Goal: Use online tool/utility: Utilize a website feature to perform a specific function

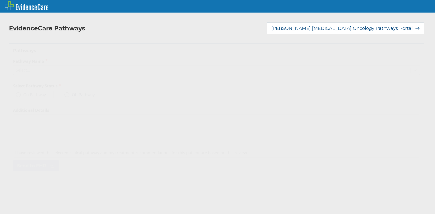
click at [413, 71] on icon at bounding box center [415, 69] width 5 height 5
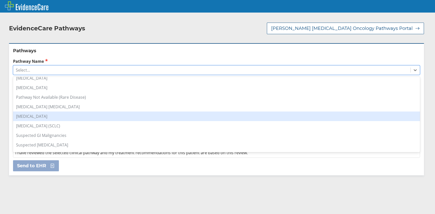
scroll to position [422, 0]
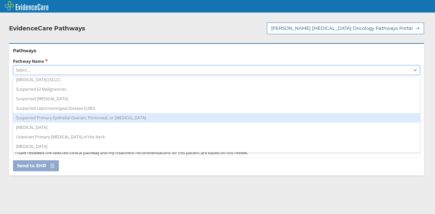
click at [74, 118] on div "Suspected Primary Epithelial Ovarian, Peritoneal, or [MEDICAL_DATA]" at bounding box center [216, 118] width 407 height 10
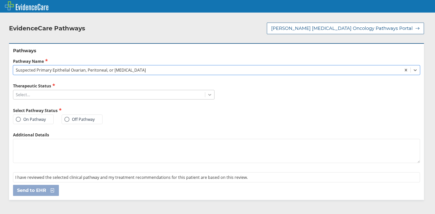
click at [207, 94] on icon at bounding box center [209, 94] width 5 height 5
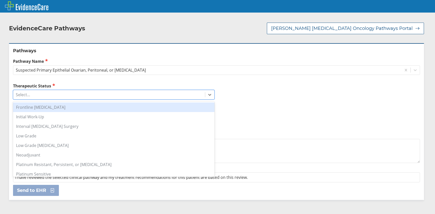
click at [53, 106] on div "Frontline Maintenance Therapy" at bounding box center [114, 107] width 202 height 10
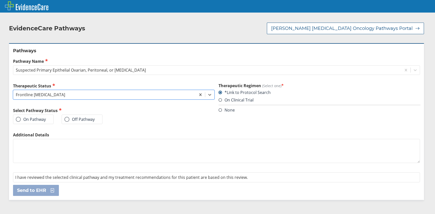
click at [19, 118] on span at bounding box center [18, 119] width 5 height 5
click at [0, 0] on input "On Pathway" at bounding box center [0, 0] width 0 height 0
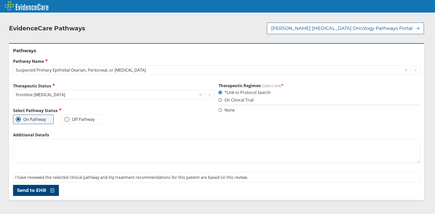
click at [43, 189] on span "Send to EHR" at bounding box center [31, 190] width 29 height 6
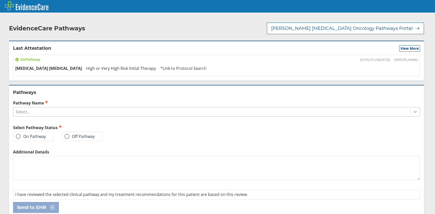
click at [413, 111] on icon at bounding box center [415, 111] width 5 height 5
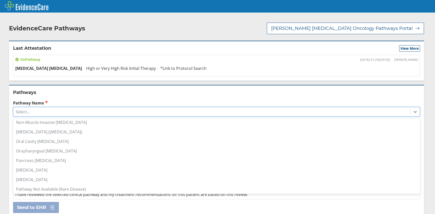
scroll to position [351, 0]
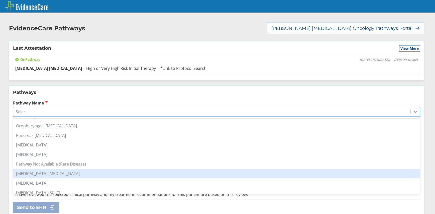
click at [70, 171] on div "[MEDICAL_DATA] [MEDICAL_DATA]" at bounding box center [216, 173] width 407 height 10
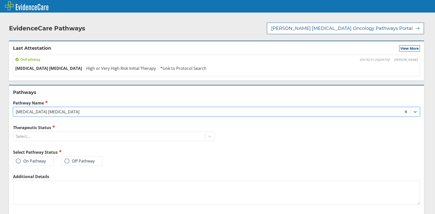
click at [18, 160] on span at bounding box center [18, 160] width 5 height 5
click at [0, 0] on input "On Pathway" at bounding box center [0, 0] width 0 height 0
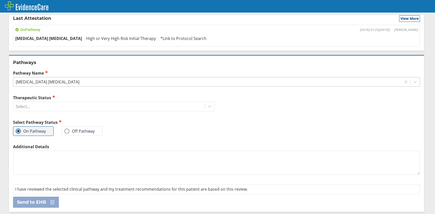
scroll to position [0, 0]
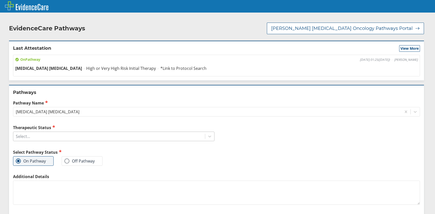
drag, startPoint x: 206, startPoint y: 137, endPoint x: 191, endPoint y: 138, distance: 14.8
click at [207, 137] on icon at bounding box center [209, 136] width 5 height 5
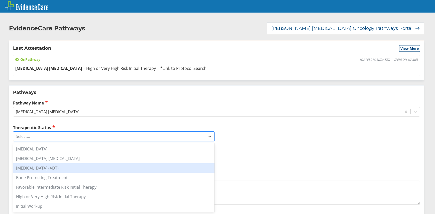
scroll to position [75, 0]
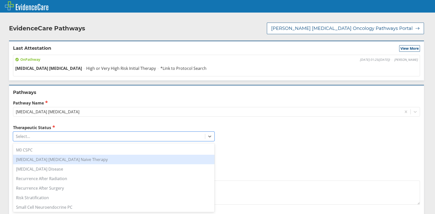
click at [67, 160] on div "[MEDICAL_DATA] [MEDICAL_DATA] Naive Therapy" at bounding box center [114, 159] width 202 height 10
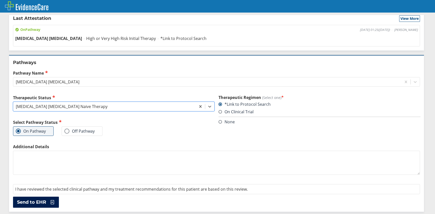
click at [35, 205] on span "Send to EHR" at bounding box center [31, 202] width 29 height 6
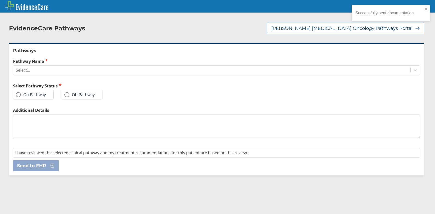
scroll to position [0, 0]
